Goal: Task Accomplishment & Management: Use online tool/utility

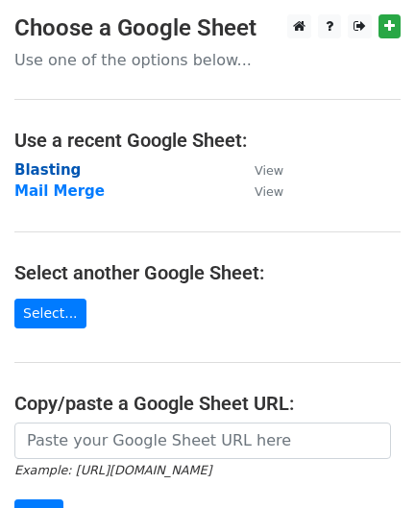
click at [34, 169] on strong "Blasting" at bounding box center [47, 169] width 66 height 17
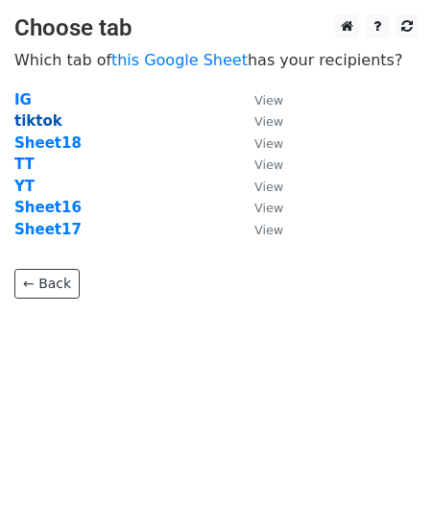
click at [43, 121] on strong "tiktok" at bounding box center [38, 120] width 48 height 17
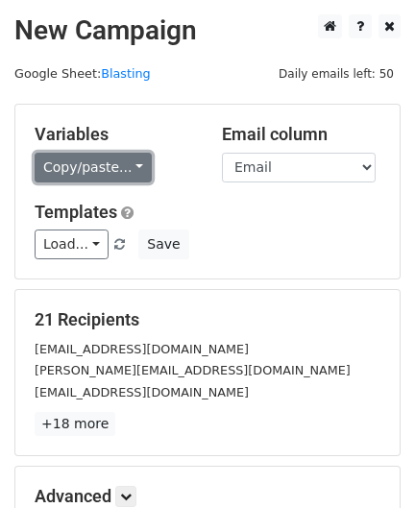
click at [118, 167] on link "Copy/paste..." at bounding box center [93, 168] width 117 height 30
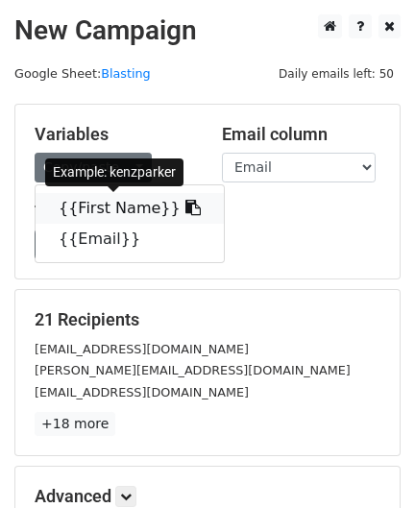
click at [110, 198] on link "{{First Name}}" at bounding box center [130, 208] width 188 height 31
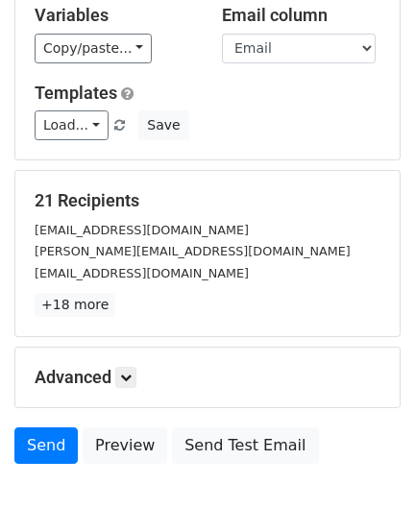
scroll to position [237, 0]
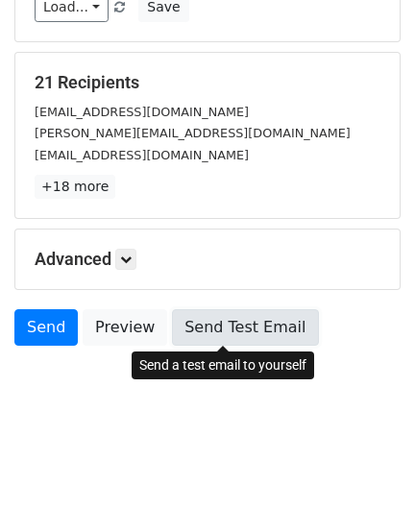
click at [252, 326] on link "Send Test Email" at bounding box center [245, 327] width 146 height 36
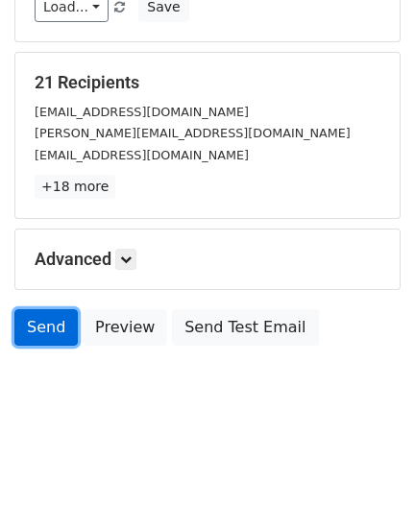
click at [40, 327] on link "Send" at bounding box center [45, 327] width 63 height 36
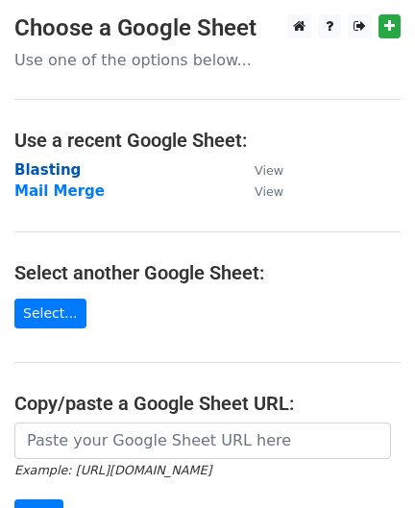
click at [35, 165] on strong "Blasting" at bounding box center [47, 169] width 66 height 17
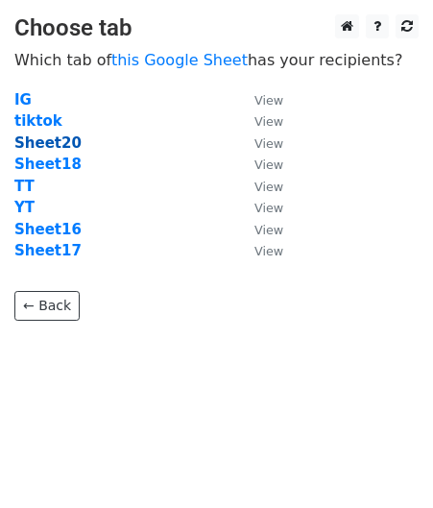
click at [56, 142] on strong "Sheet20" at bounding box center [47, 142] width 67 height 17
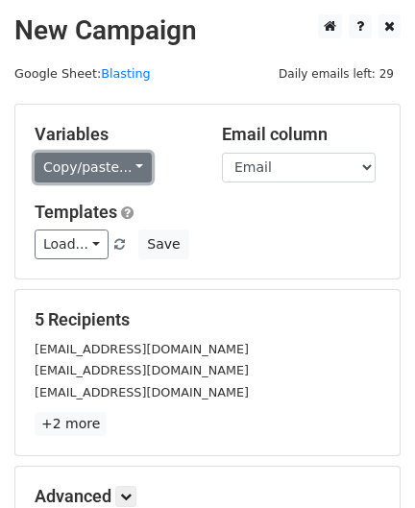
click at [109, 167] on link "Copy/paste..." at bounding box center [93, 168] width 117 height 30
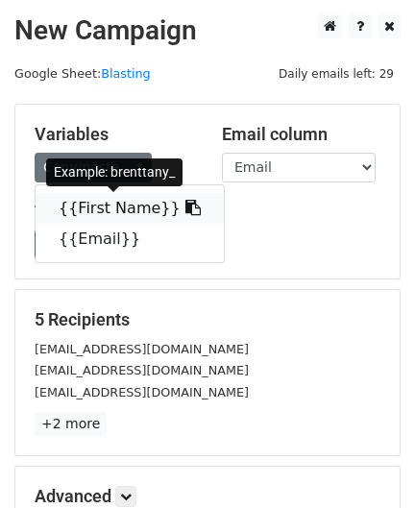
click at [113, 203] on link "{{First Name}}" at bounding box center [130, 208] width 188 height 31
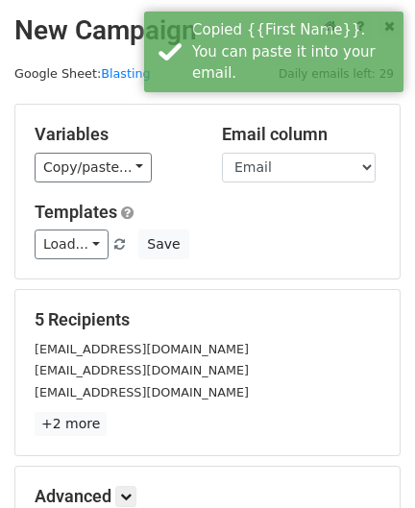
scroll to position [237, 0]
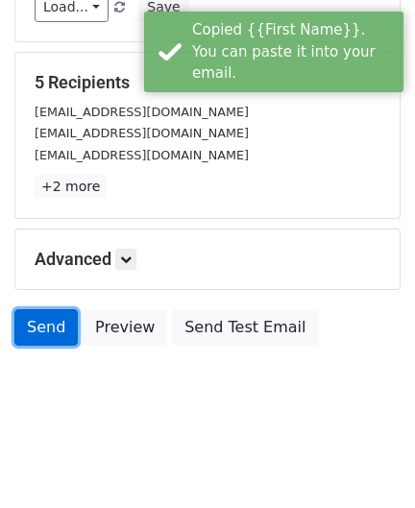
click at [60, 317] on link "Send" at bounding box center [45, 327] width 63 height 36
